Goal: Navigation & Orientation: Find specific page/section

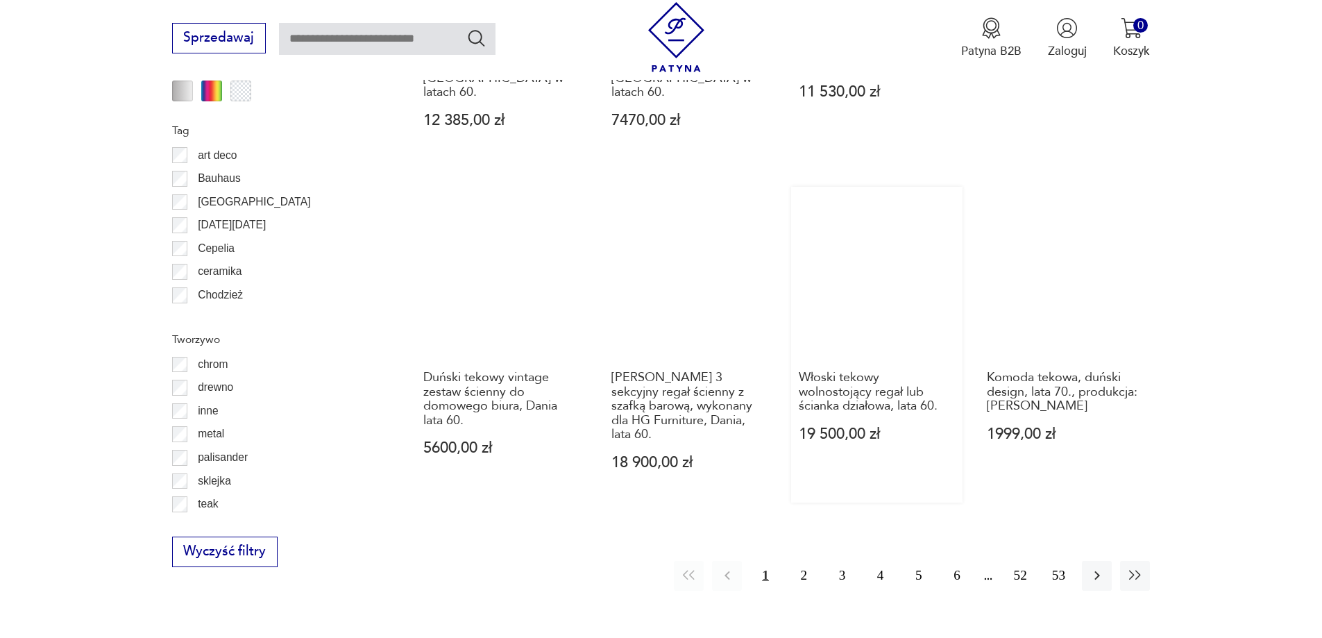
scroll to position [1770, 0]
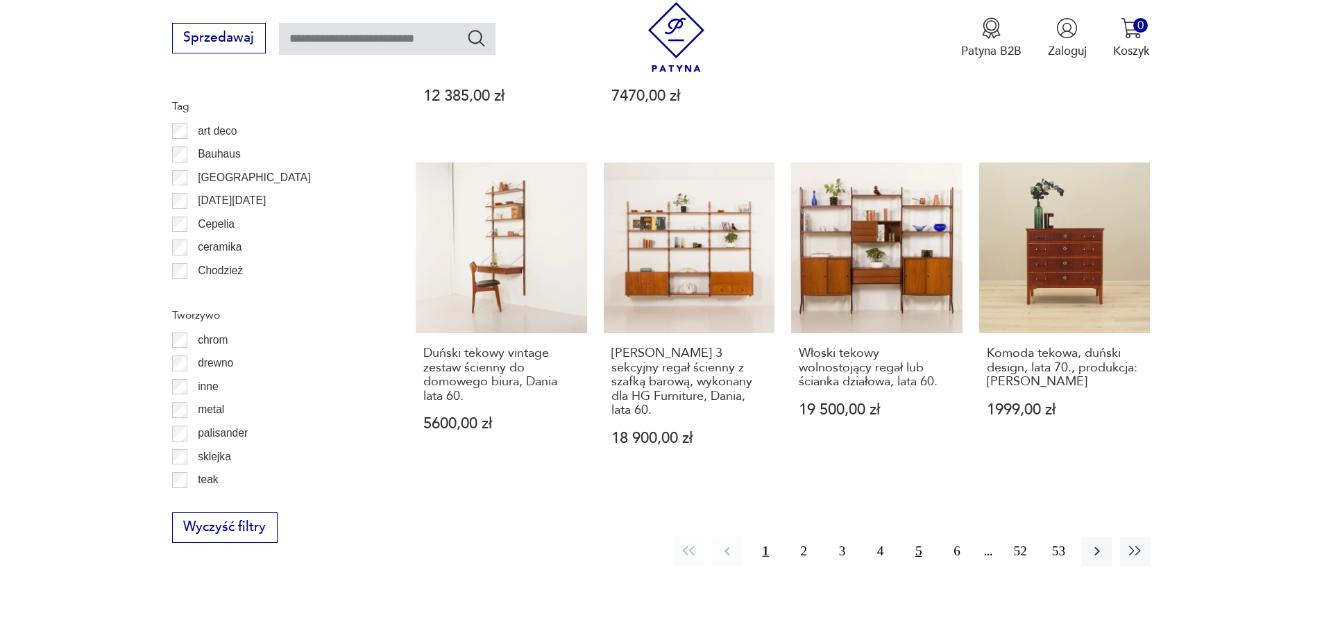
click at [910, 536] on button "5" at bounding box center [919, 551] width 30 height 30
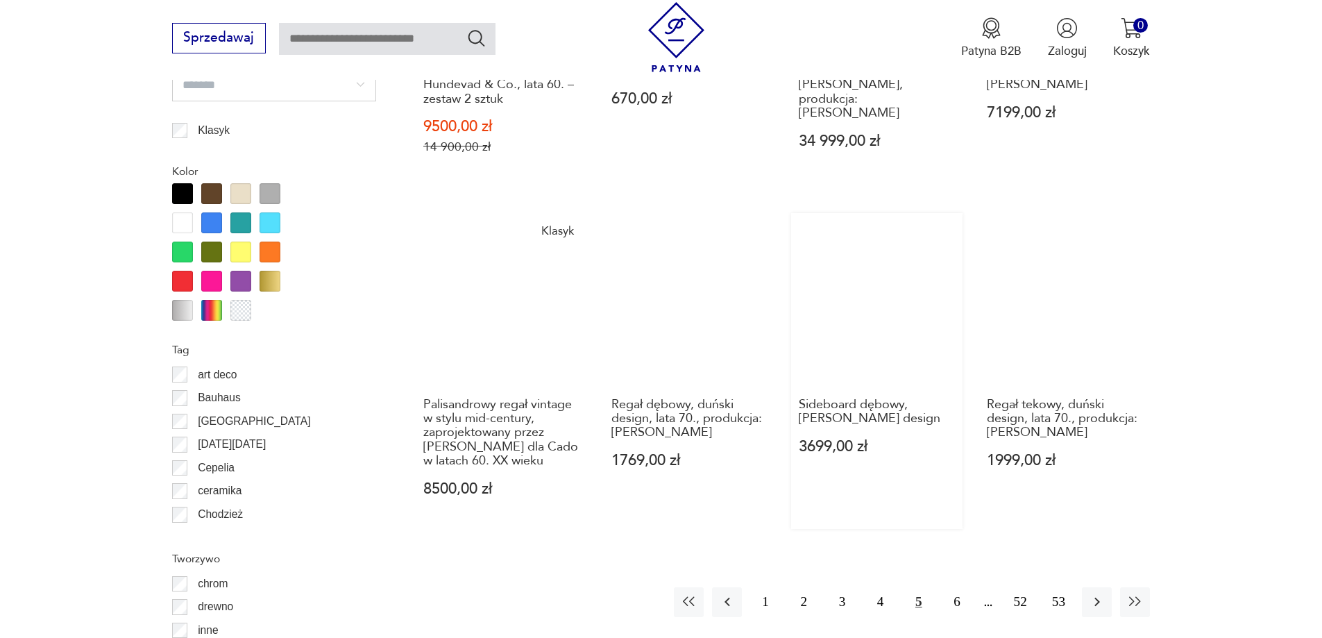
scroll to position [1711, 0]
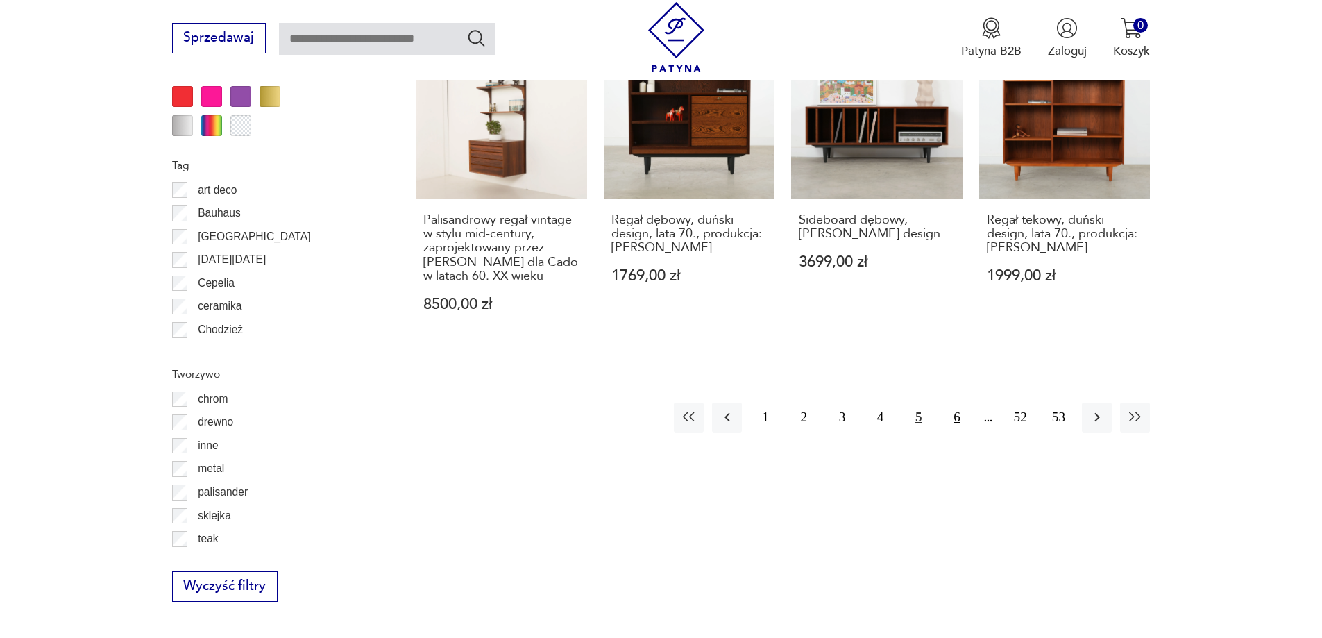
click at [959, 416] on button "6" at bounding box center [957, 417] width 30 height 30
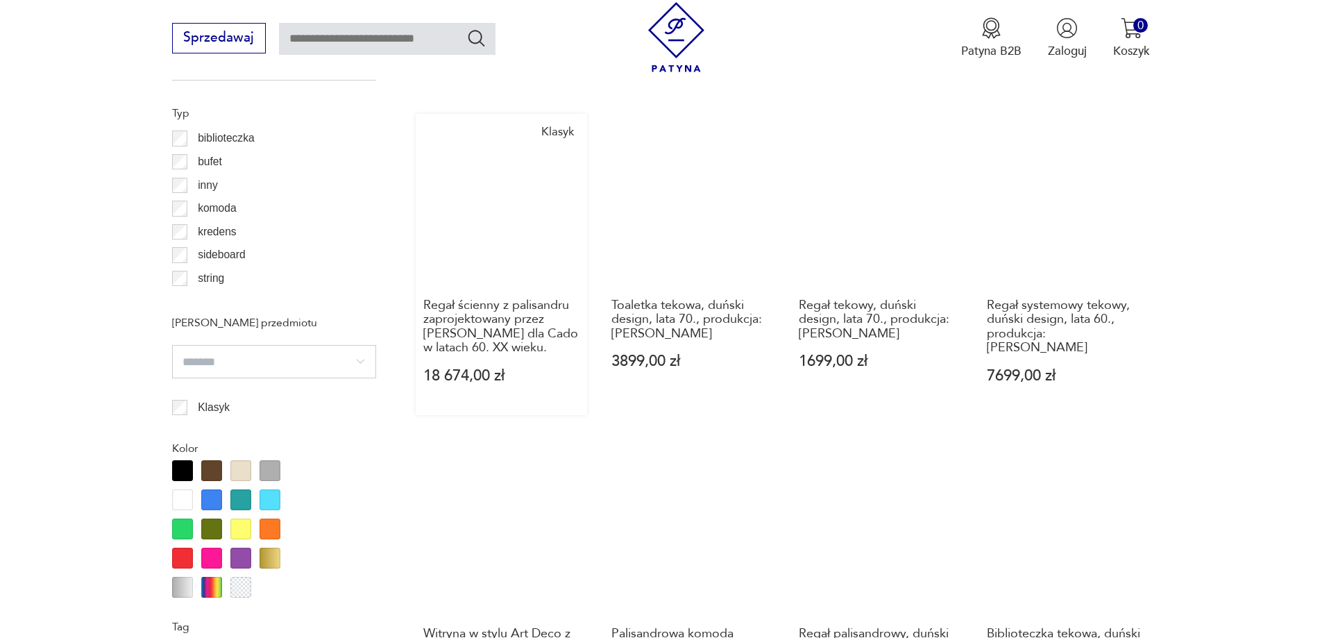
scroll to position [1225, 0]
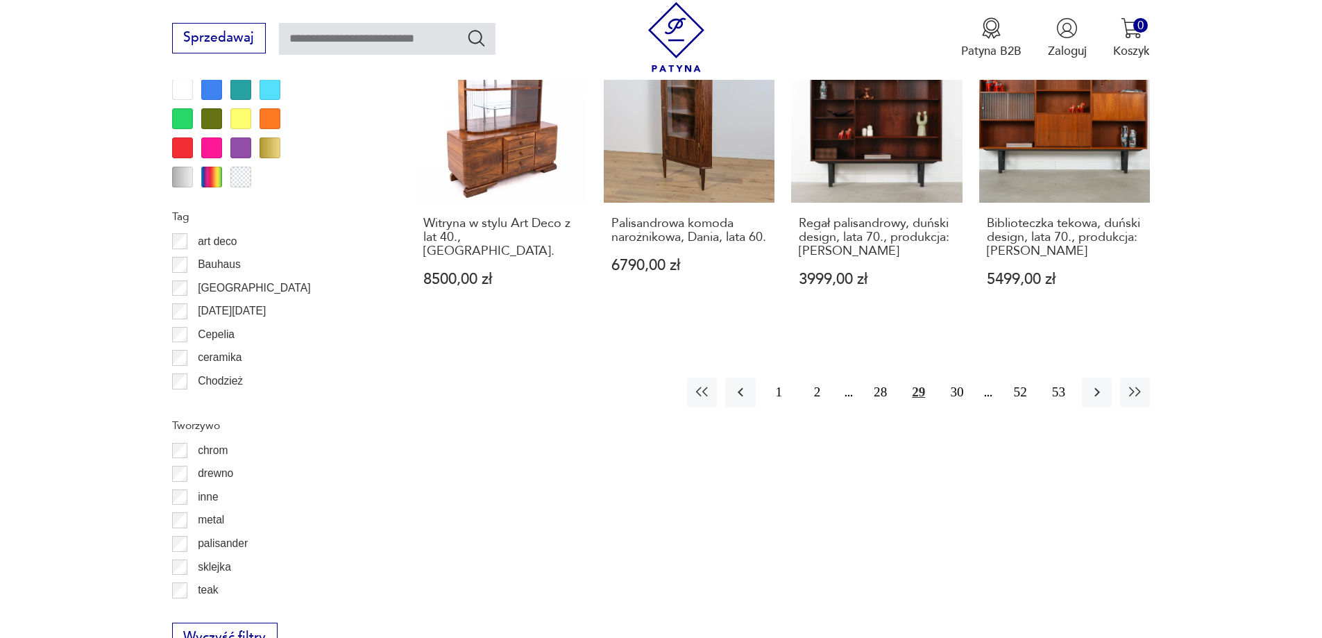
scroll to position [45, 0]
